Goal: Information Seeking & Learning: Find specific fact

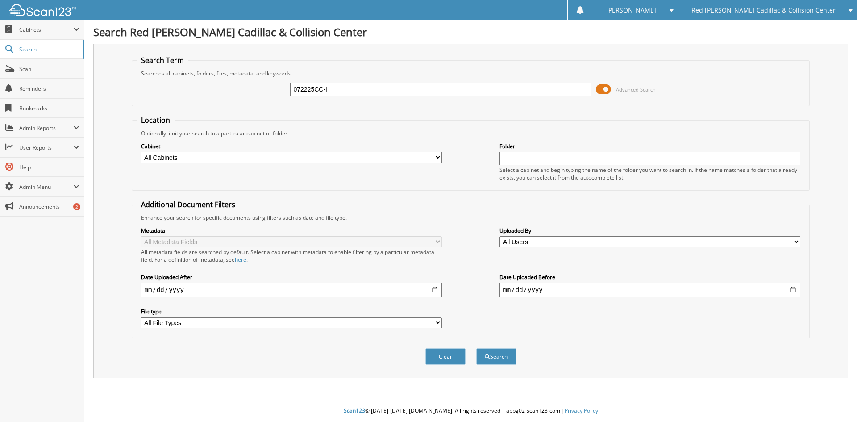
type input "072225CC-I"
click at [476, 348] on button "Search" at bounding box center [496, 356] width 40 height 17
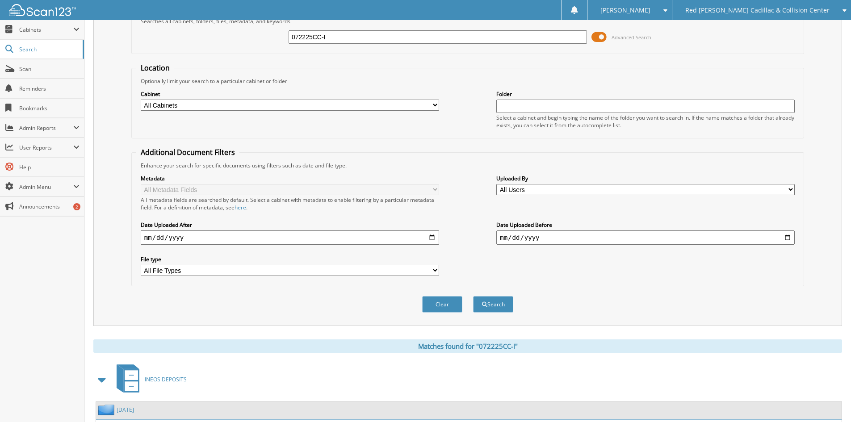
scroll to position [112, 0]
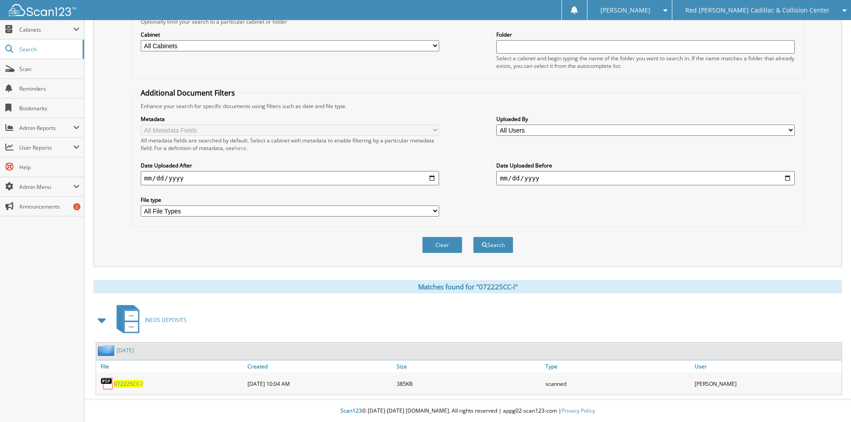
click at [133, 384] on span "072225CC-I" at bounding box center [128, 384] width 29 height 8
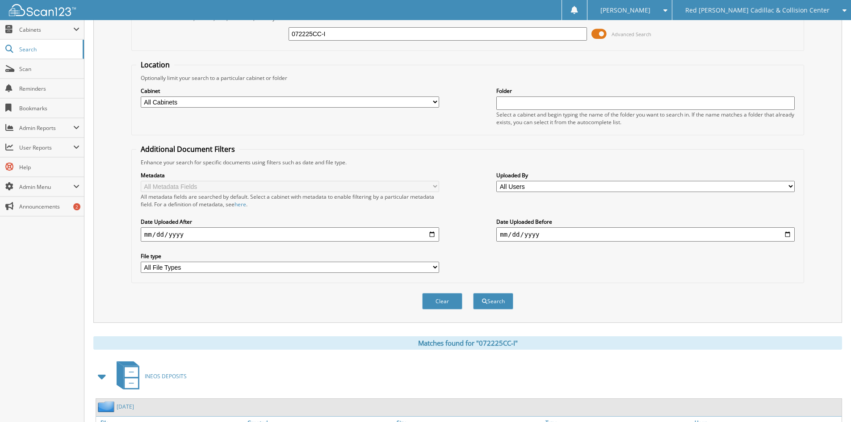
scroll to position [0, 0]
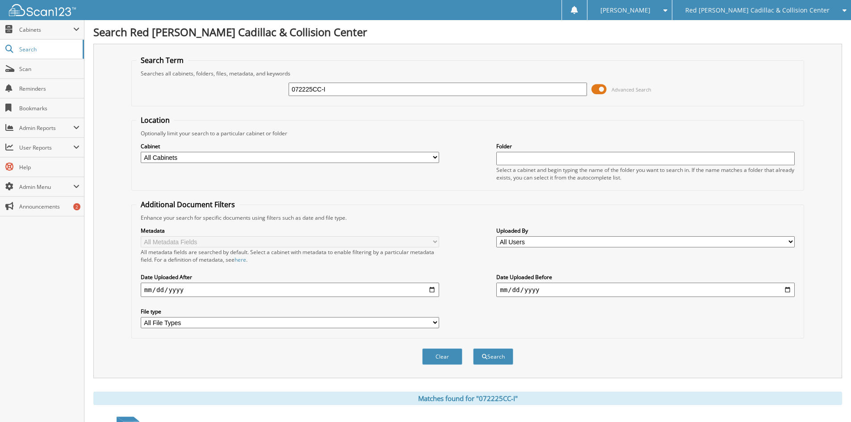
drag, startPoint x: 344, startPoint y: 90, endPoint x: 247, endPoint y: 87, distance: 97.0
click at [247, 87] on div "072225CC-I Advanced Search" at bounding box center [467, 89] width 663 height 24
type input "1001302"
click at [473, 348] on button "Search" at bounding box center [493, 356] width 40 height 17
click at [333, 94] on input "1001302" at bounding box center [437, 89] width 298 height 13
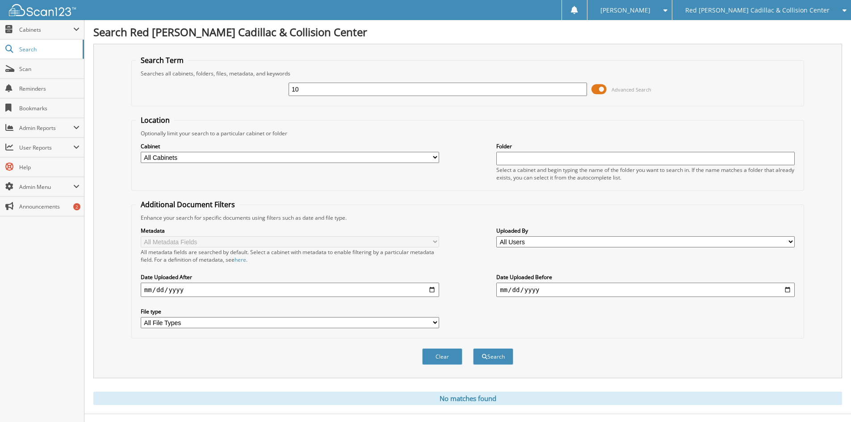
type input "1"
type input "072425DEP"
click at [473, 348] on button "Search" at bounding box center [493, 356] width 40 height 17
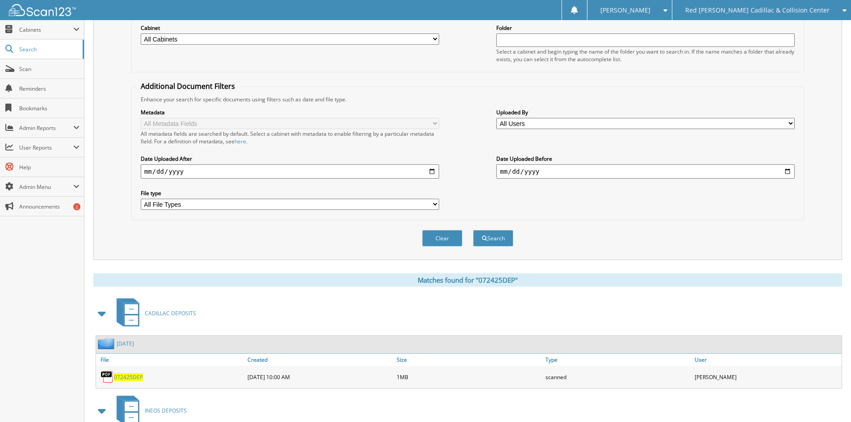
scroll to position [209, 0]
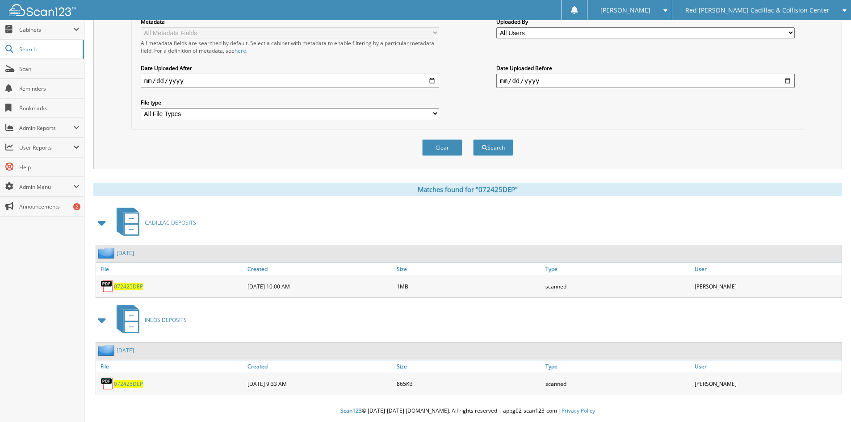
click at [124, 384] on span "072425DEP" at bounding box center [128, 384] width 29 height 8
